Goal: Use online tool/utility: Use online tool/utility

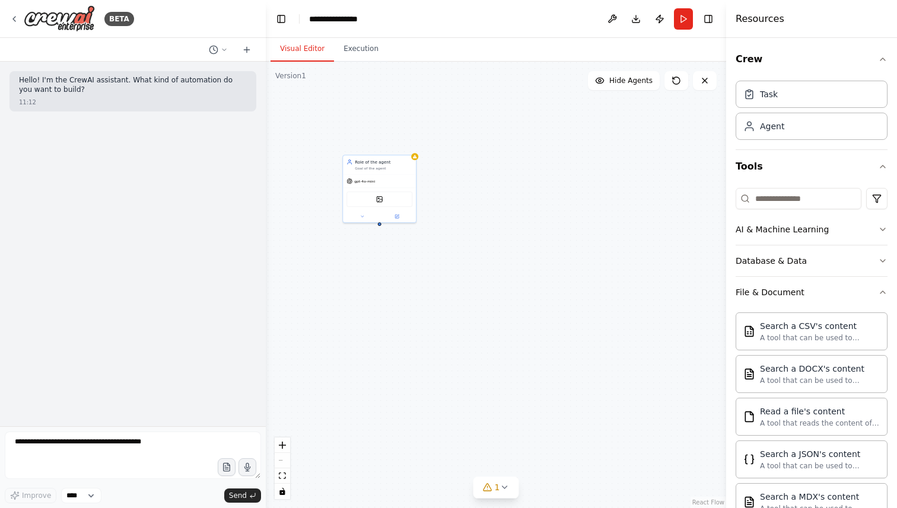
click at [15, 17] on icon at bounding box center [13, 18] width 9 height 9
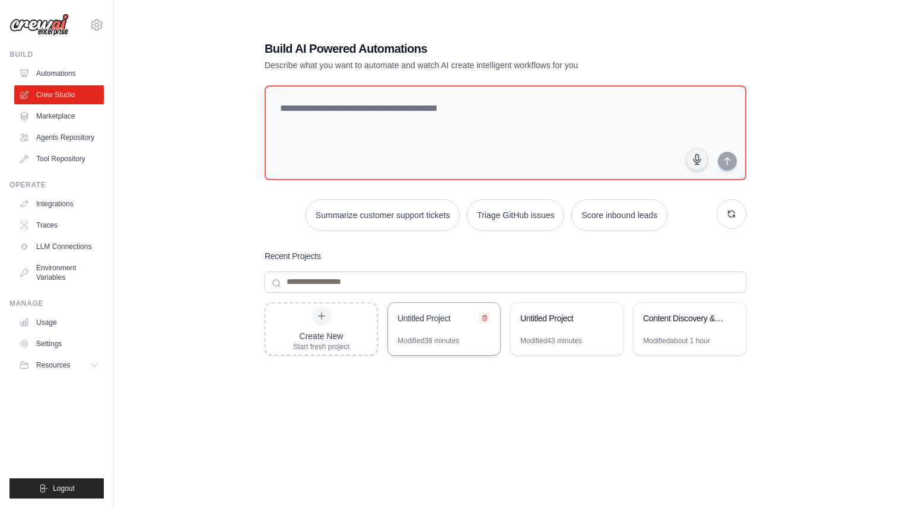
click at [485, 319] on icon at bounding box center [484, 317] width 7 height 7
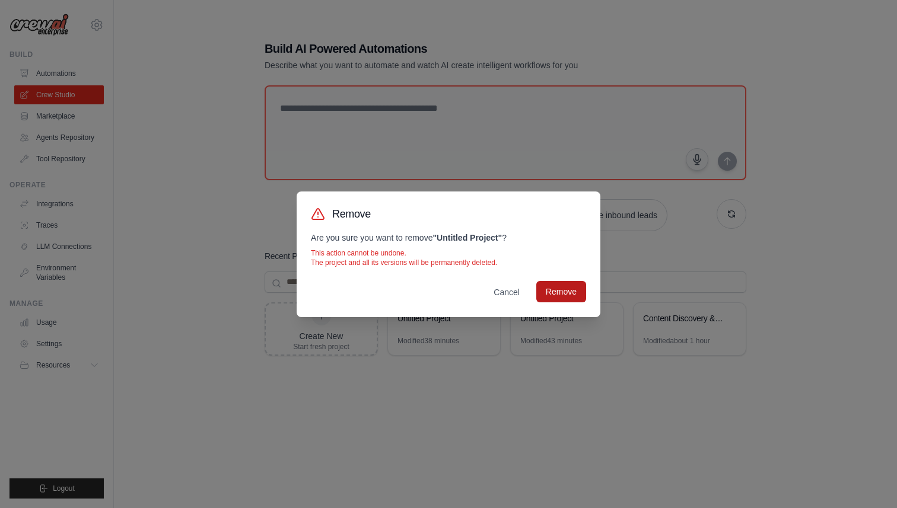
click at [547, 295] on button "Remove" at bounding box center [561, 291] width 50 height 21
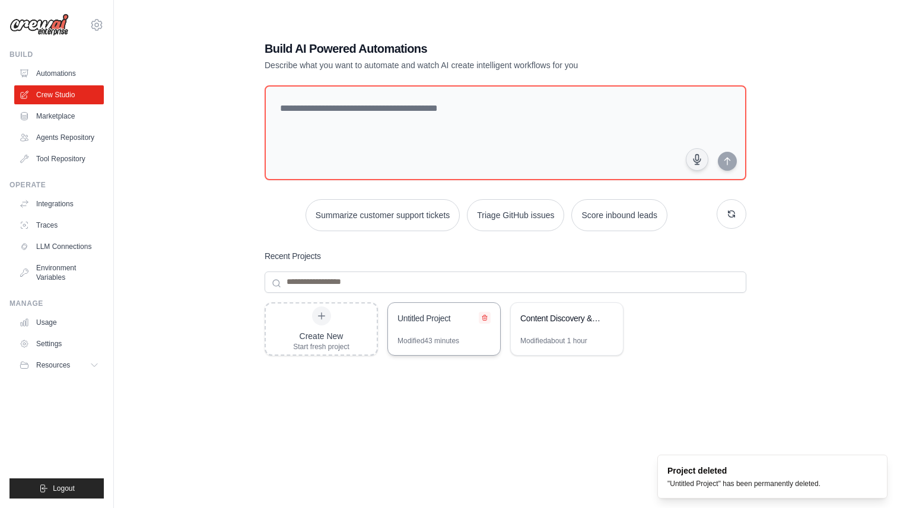
click at [485, 317] on icon at bounding box center [484, 317] width 5 height 5
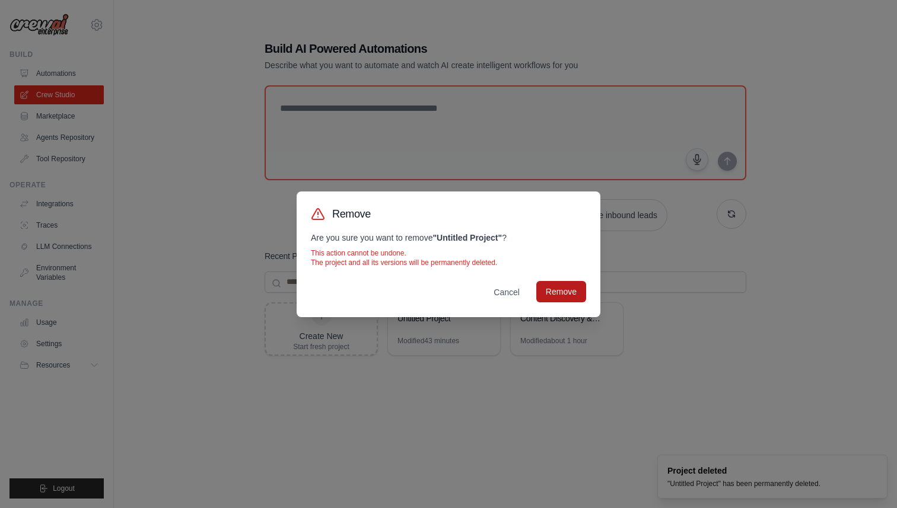
click at [554, 292] on button "Remove" at bounding box center [561, 291] width 50 height 21
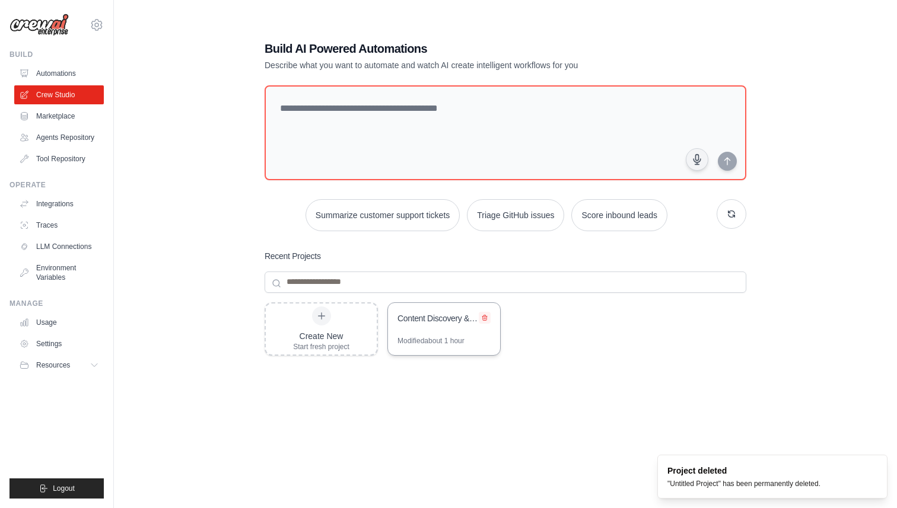
click at [486, 317] on icon at bounding box center [484, 317] width 7 height 7
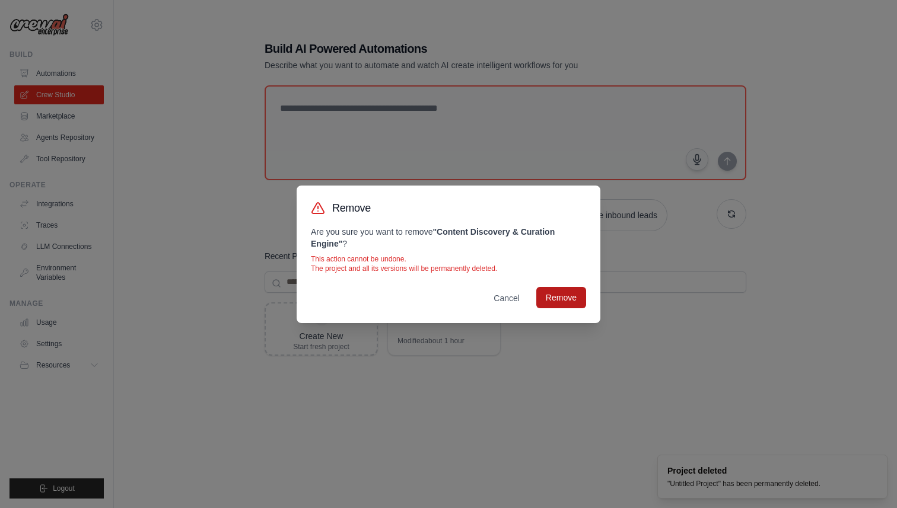
click at [549, 295] on button "Remove" at bounding box center [561, 297] width 50 height 21
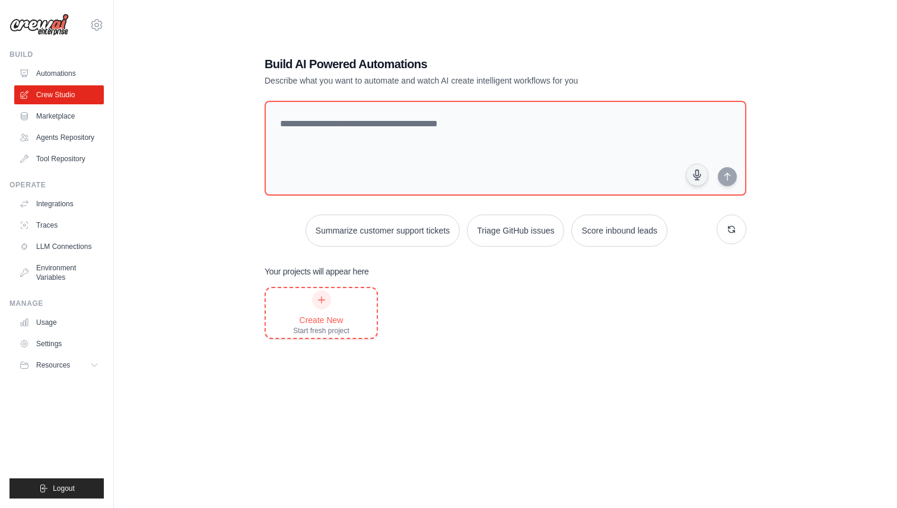
click at [318, 302] on icon at bounding box center [321, 299] width 9 height 9
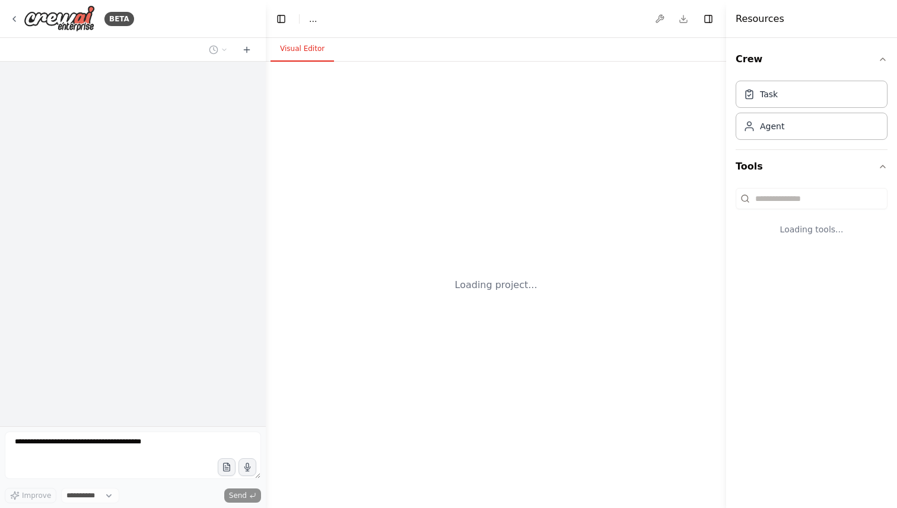
select select "****"
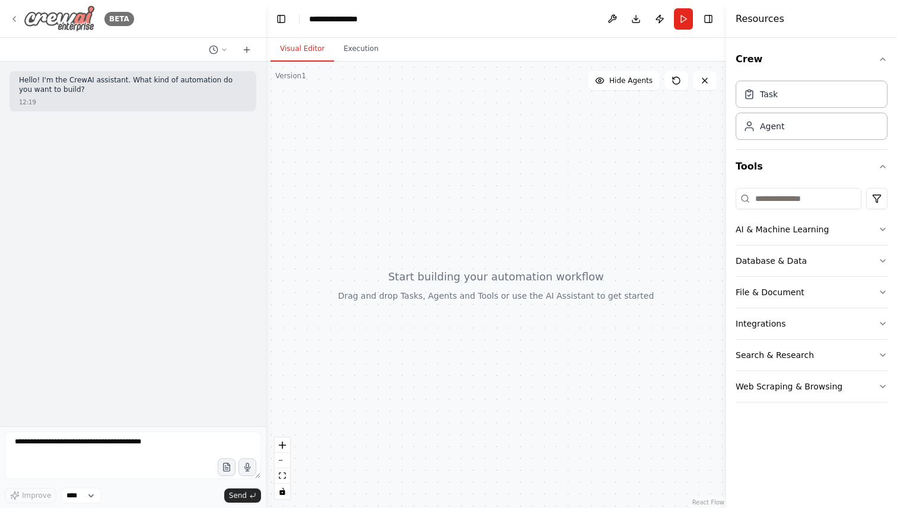
click at [14, 17] on icon at bounding box center [13, 18] width 9 height 9
